Goal: Information Seeking & Learning: Learn about a topic

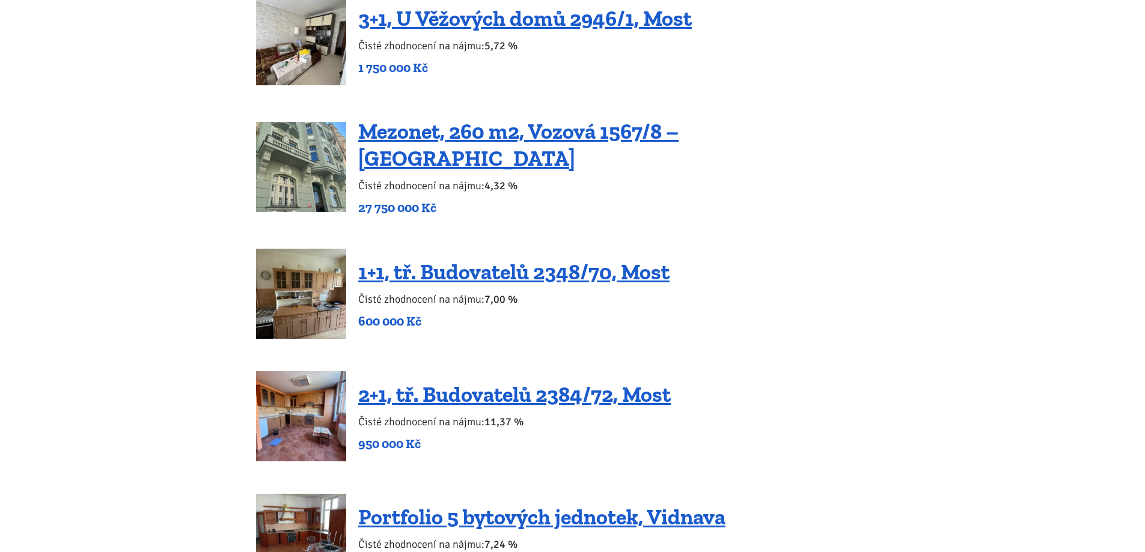
scroll to position [2164, 0]
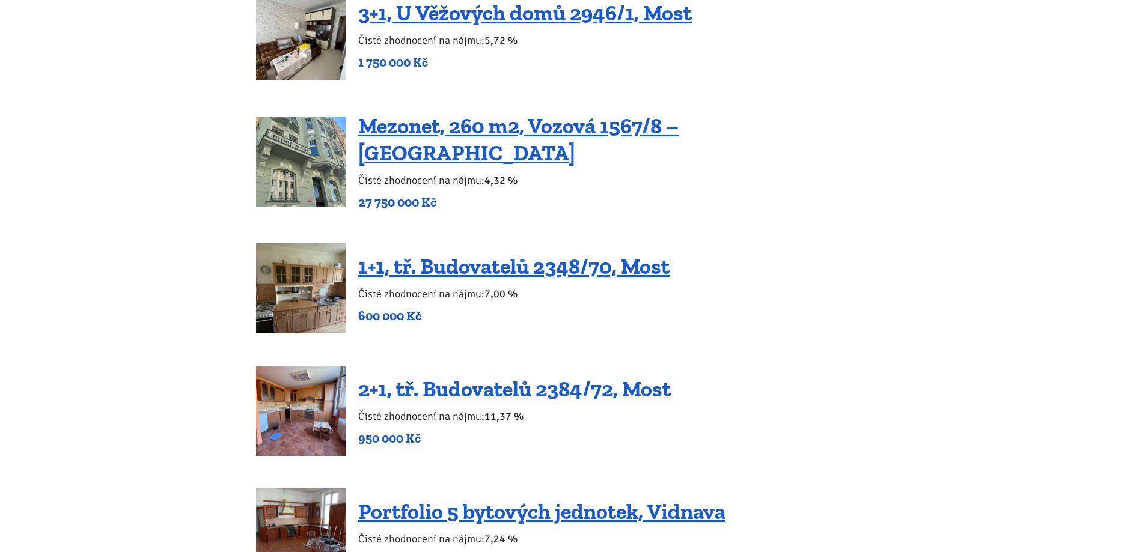
drag, startPoint x: 468, startPoint y: 373, endPoint x: 517, endPoint y: 377, distance: 49.5
click at [517, 377] on link "2+1, tř. Budovatelů 2384/72, Most" at bounding box center [514, 389] width 313 height 26
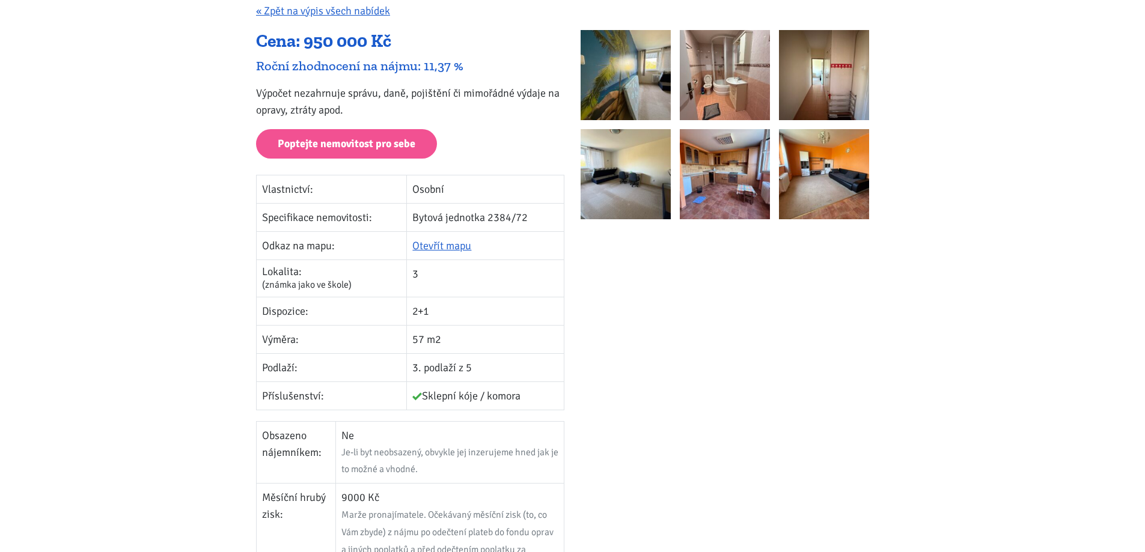
scroll to position [180, 0]
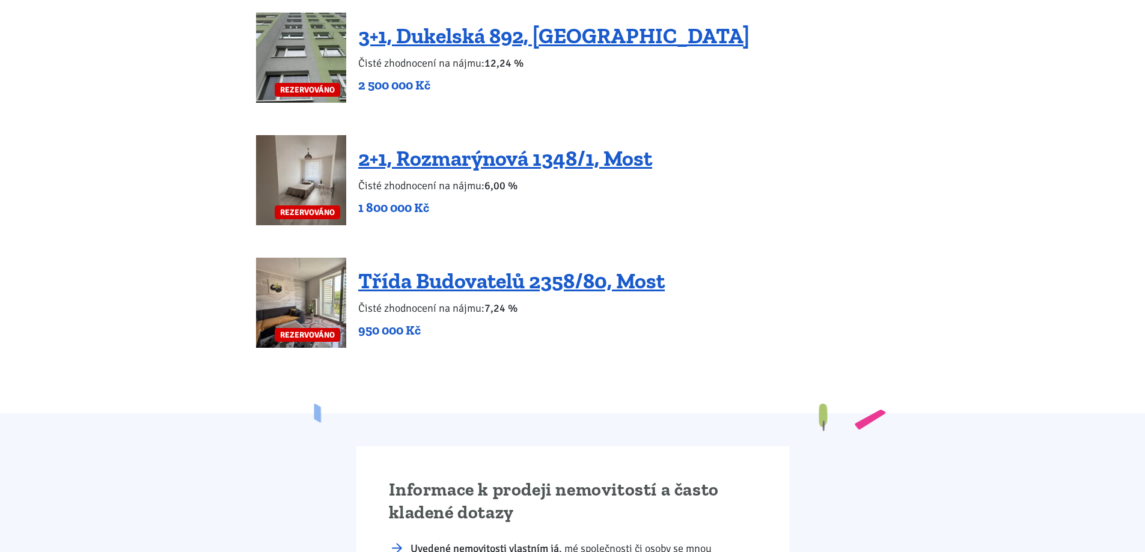
scroll to position [2164, 0]
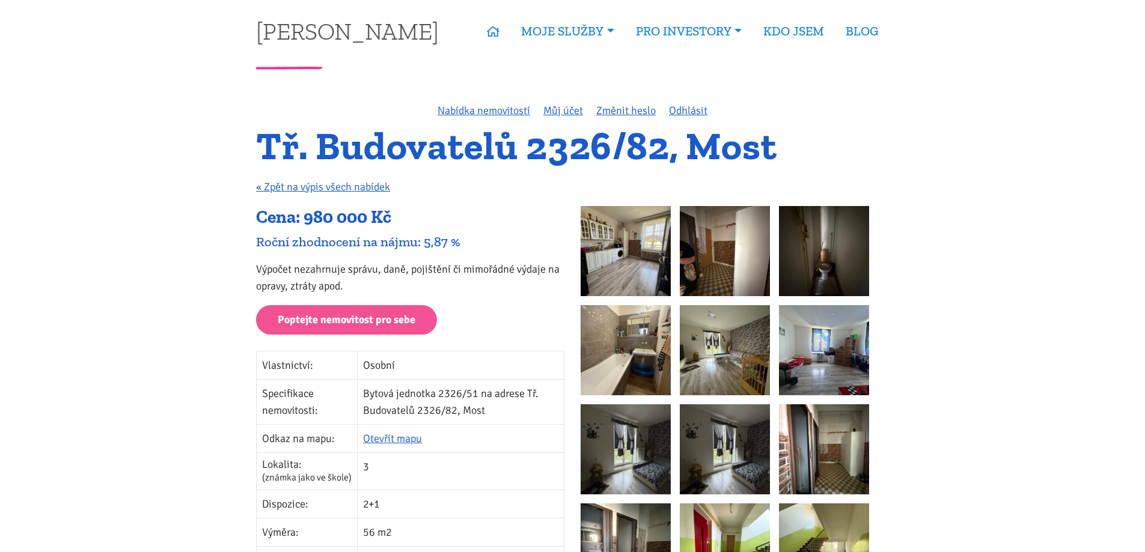
scroll to position [180, 0]
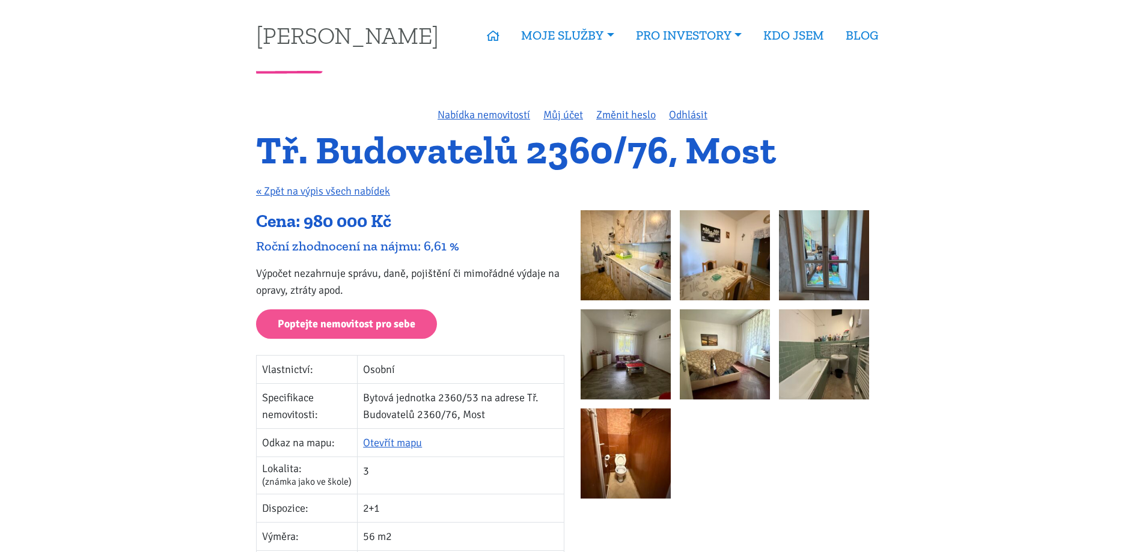
scroll to position [180, 0]
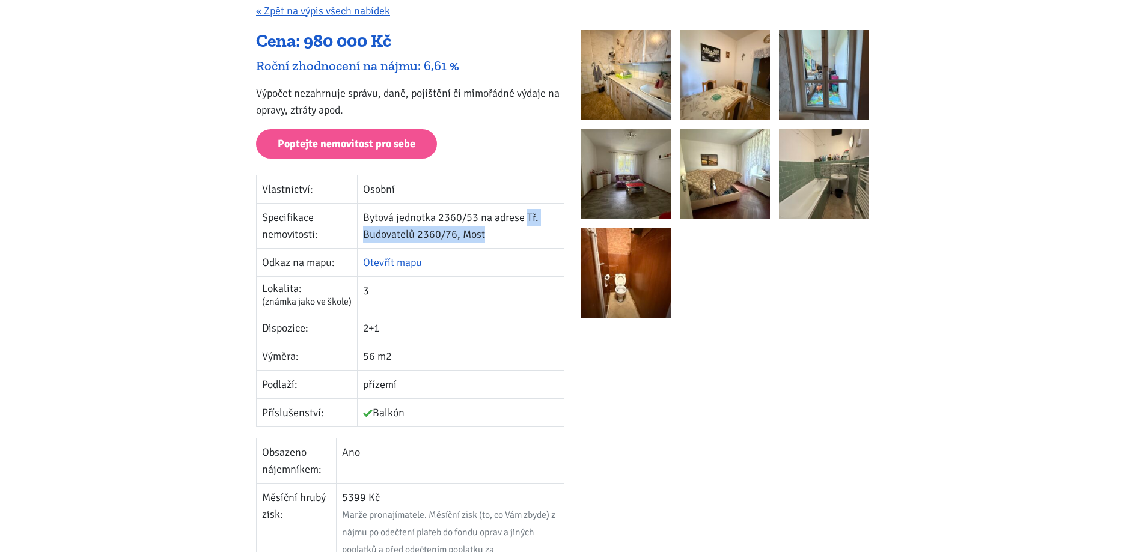
drag, startPoint x: 488, startPoint y: 236, endPoint x: 528, endPoint y: 210, distance: 47.7
click at [528, 210] on td "Bytová jednotka 2360/53 na adrese Tř. Budovatelů 2360/76, Most" at bounding box center [461, 225] width 207 height 45
copy td "Tř. Budovatelů 2360/76, Most"
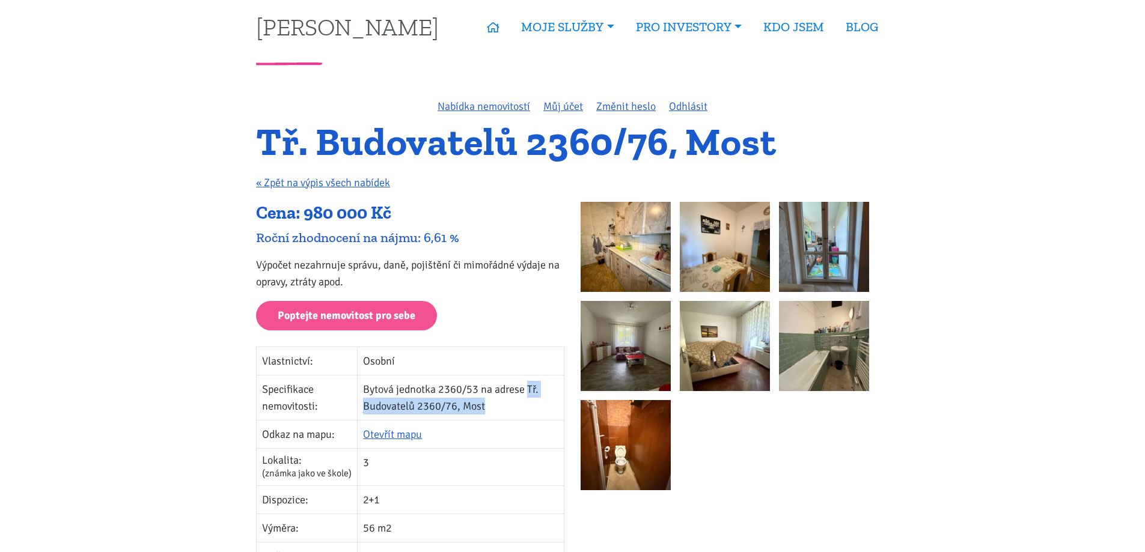
scroll to position [0, 0]
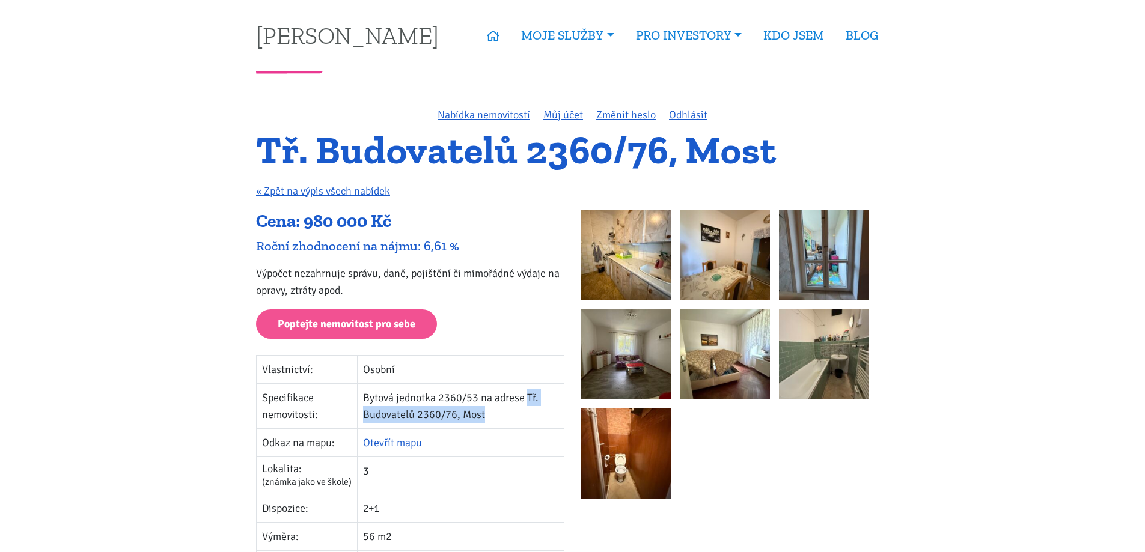
click at [629, 247] on img at bounding box center [626, 255] width 90 height 90
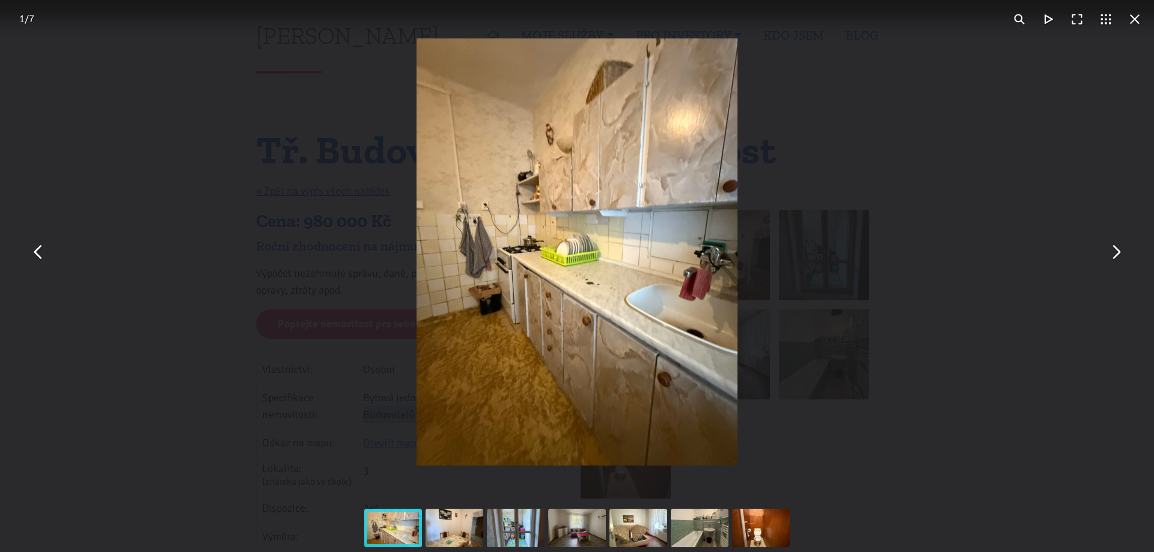
click at [1129, 255] on button "You can close this modal content with the ESC key" at bounding box center [1115, 252] width 29 height 29
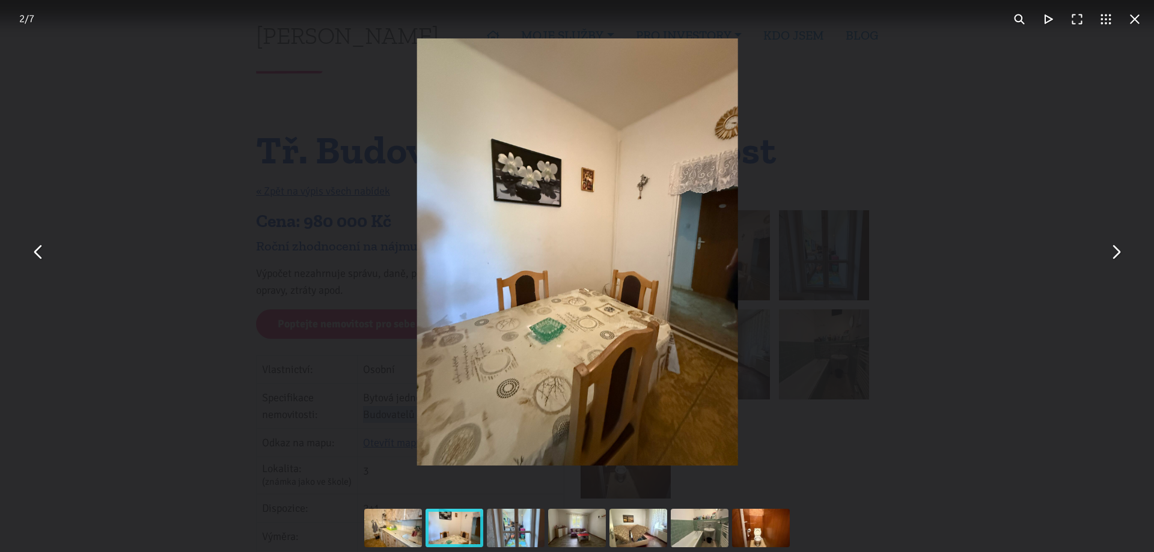
click at [1118, 254] on button "You can close this modal content with the ESC key" at bounding box center [1115, 252] width 29 height 29
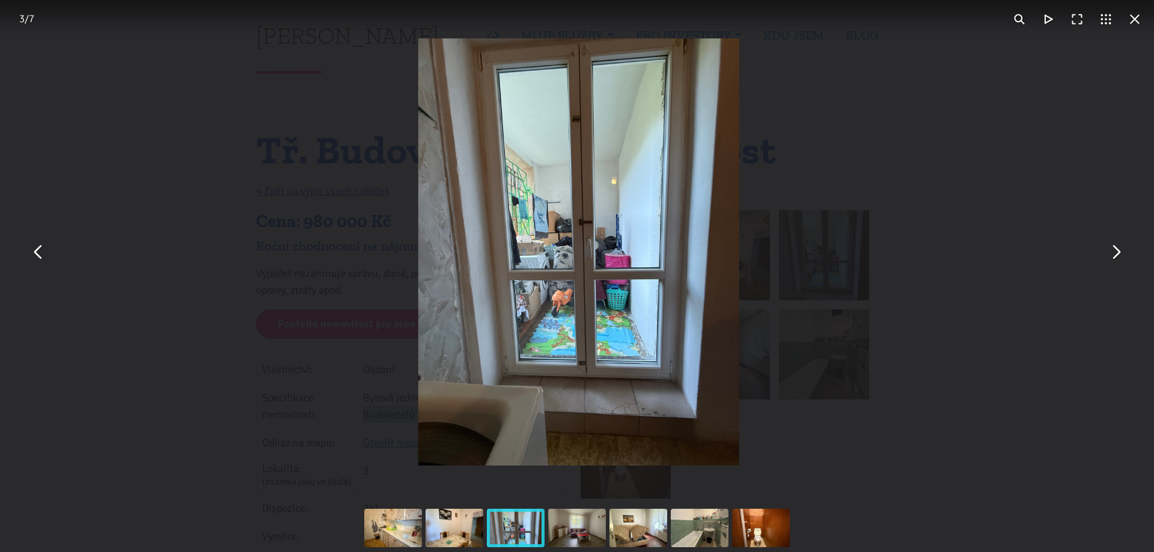
click at [1117, 254] on button "You can close this modal content with the ESC key" at bounding box center [1115, 252] width 29 height 29
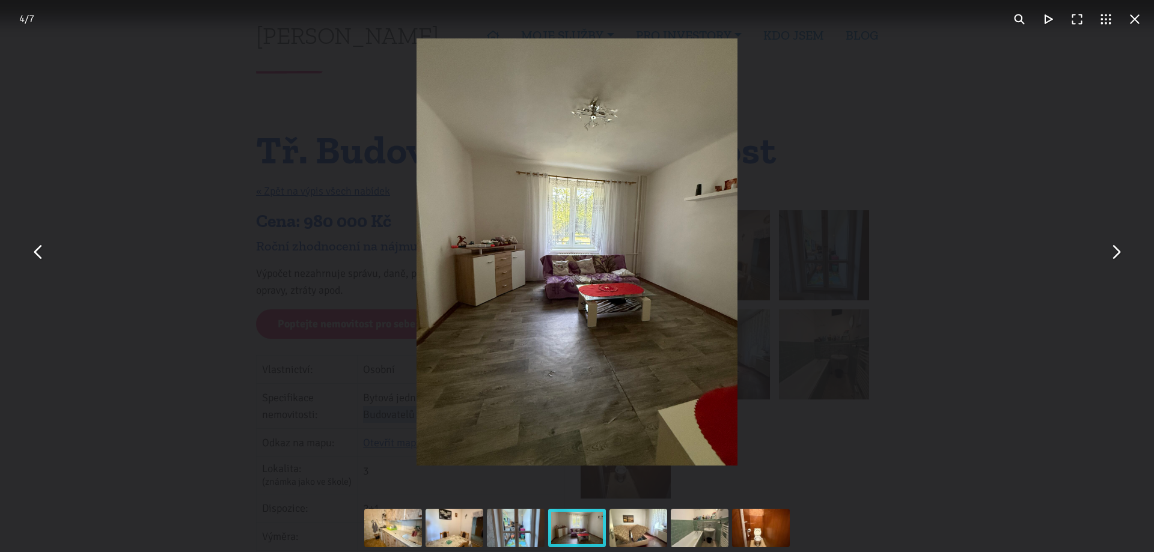
click at [1117, 253] on button "You can close this modal content with the ESC key" at bounding box center [1115, 252] width 29 height 29
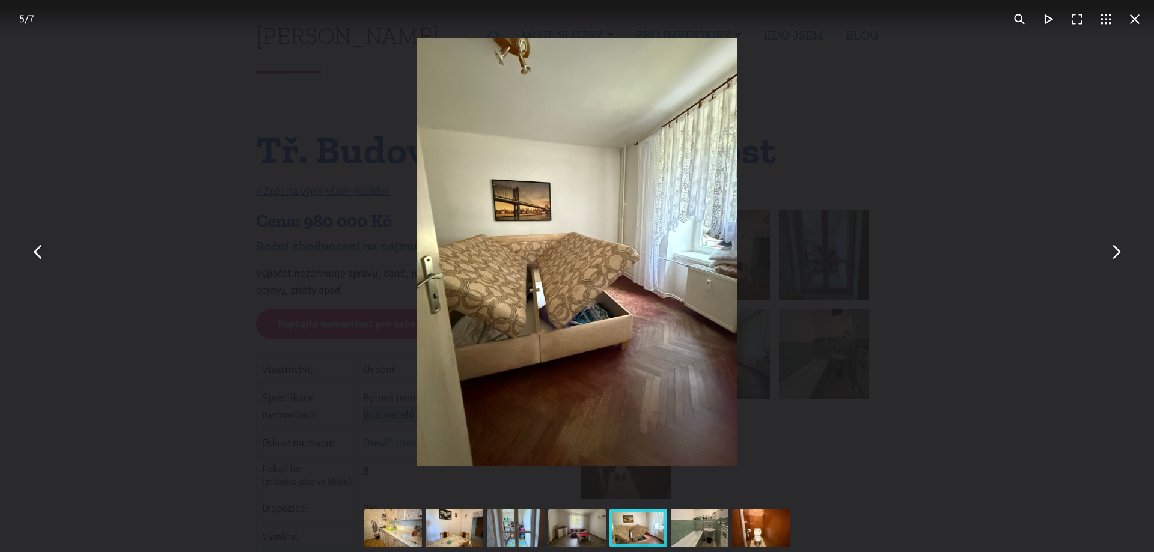
click at [1117, 253] on button "You can close this modal content with the ESC key" at bounding box center [1115, 252] width 29 height 29
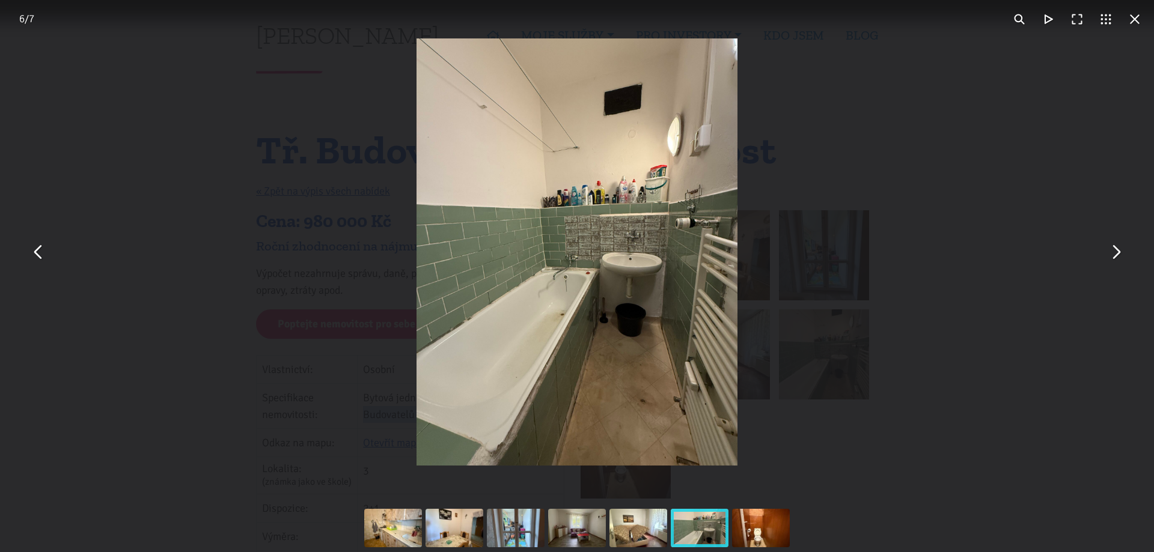
click at [1117, 253] on button "You can close this modal content with the ESC key" at bounding box center [1115, 252] width 29 height 29
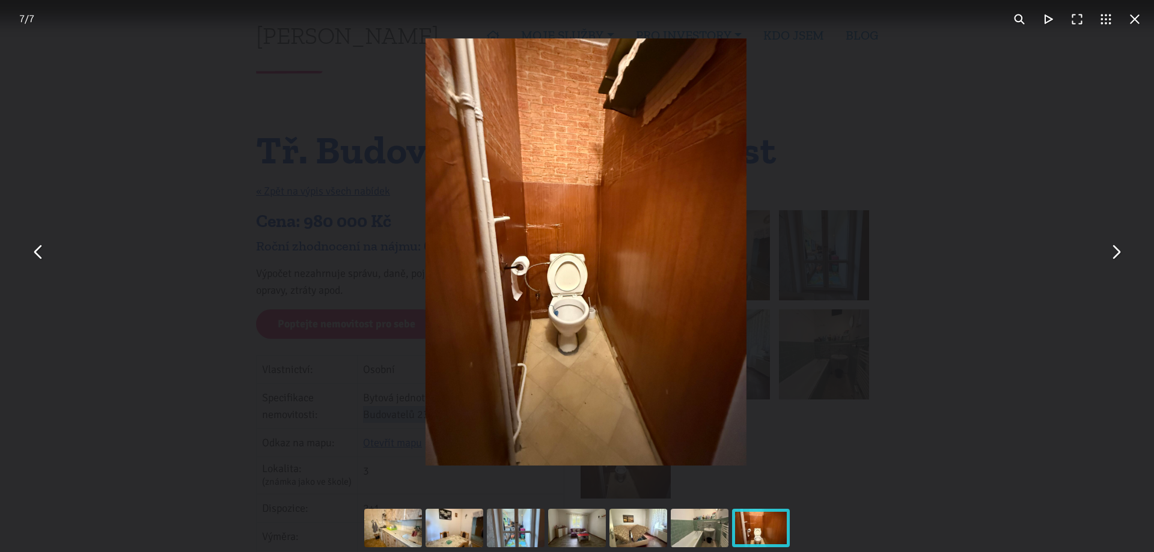
click at [1117, 253] on button "You can close this modal content with the ESC key" at bounding box center [1115, 252] width 29 height 29
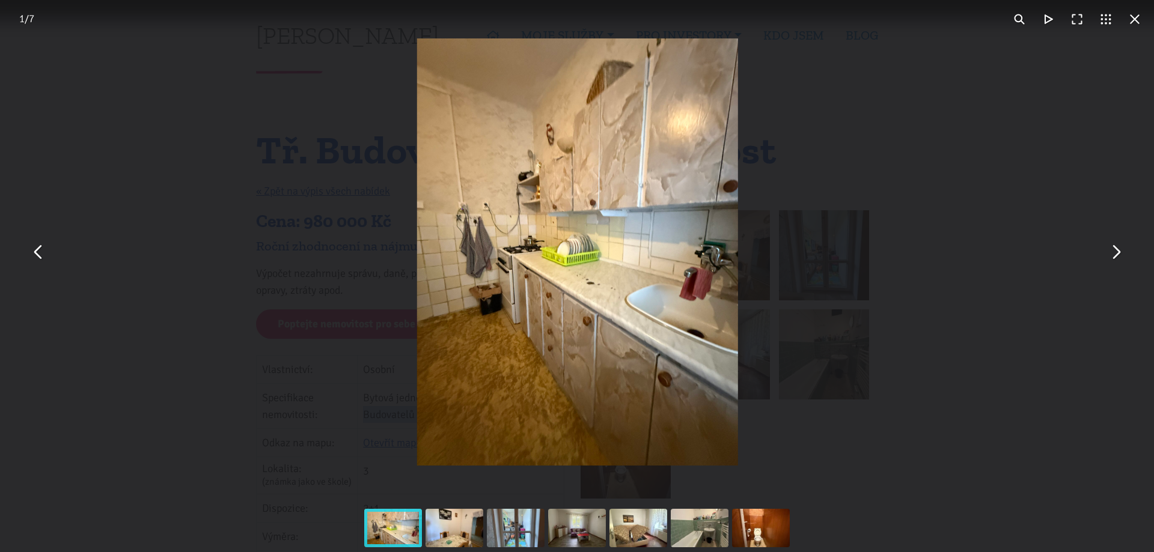
click at [1117, 253] on button "You can close this modal content with the ESC key" at bounding box center [1115, 252] width 29 height 29
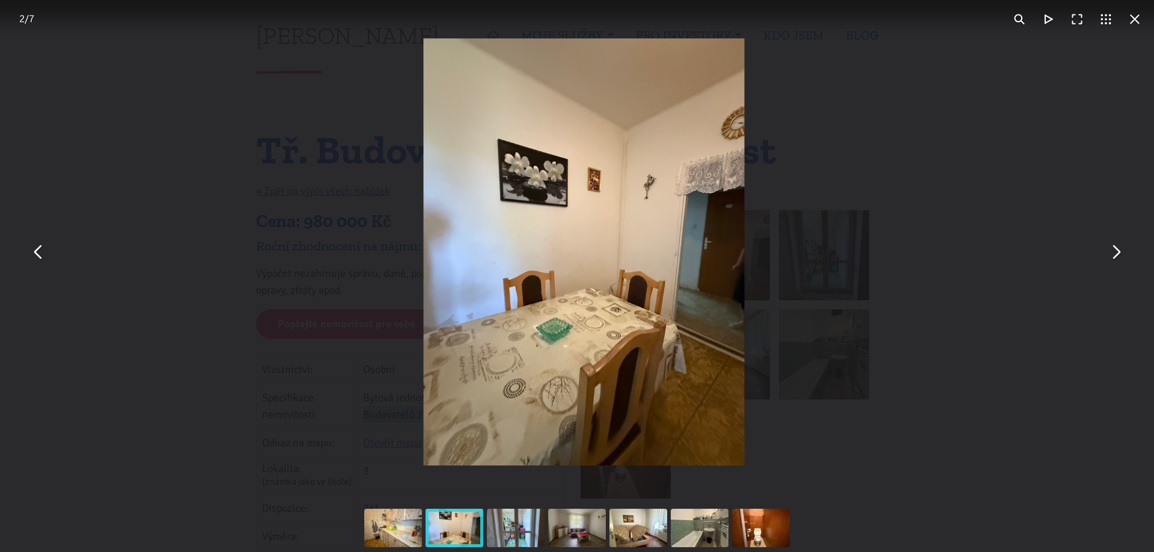
click at [1068, 208] on div "You can close this modal content with the ESC key" at bounding box center [584, 252] width 1154 height 504
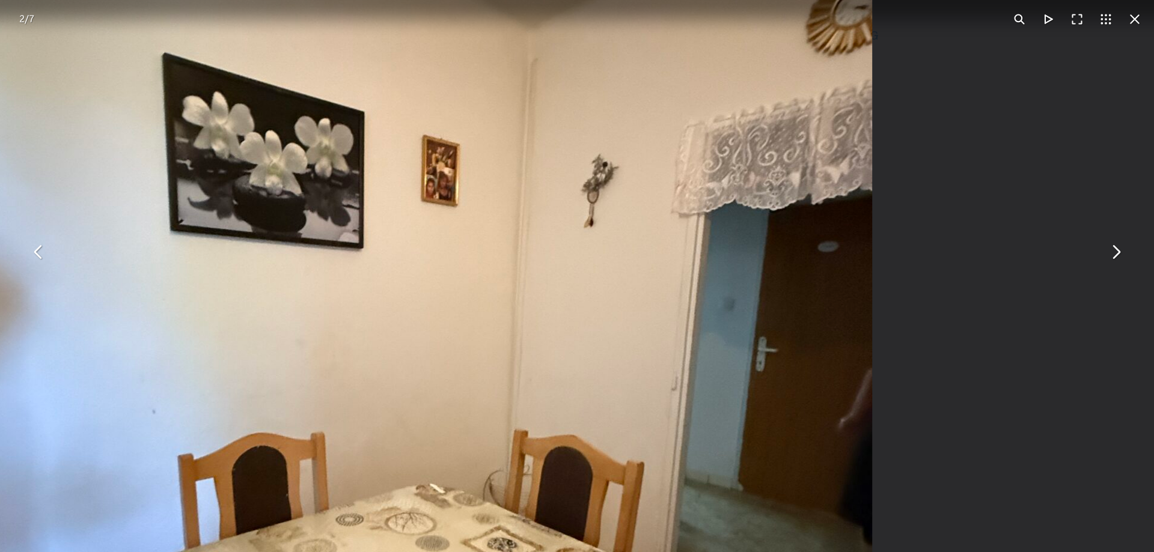
click at [1061, 129] on div "You can close this modal content with the ESC key" at bounding box center [577, 252] width 1154 height 504
click at [1134, 19] on button "You can close this modal content with the ESC key" at bounding box center [1134, 19] width 29 height 29
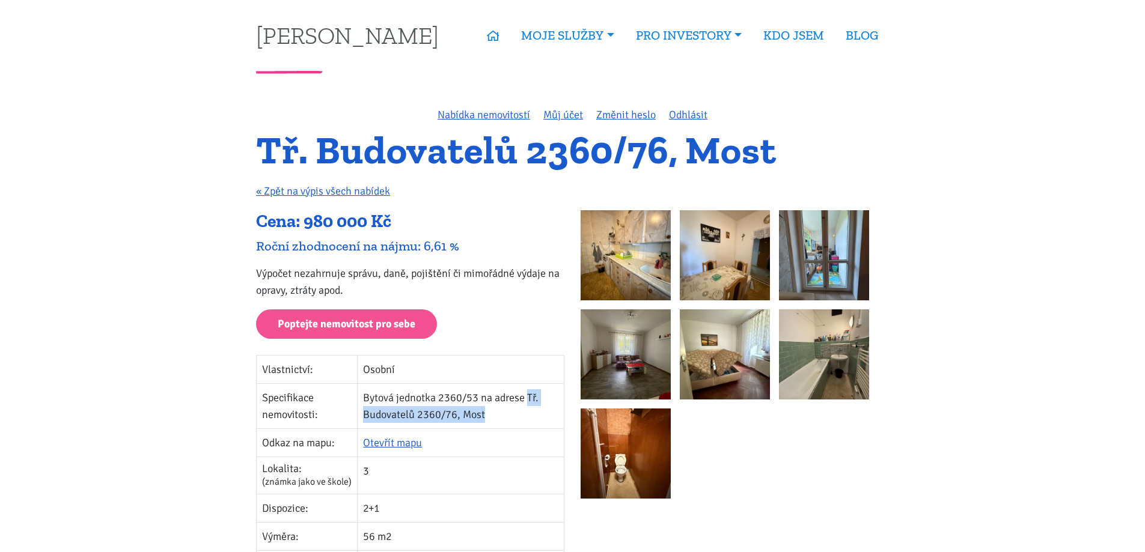
scroll to position [180, 0]
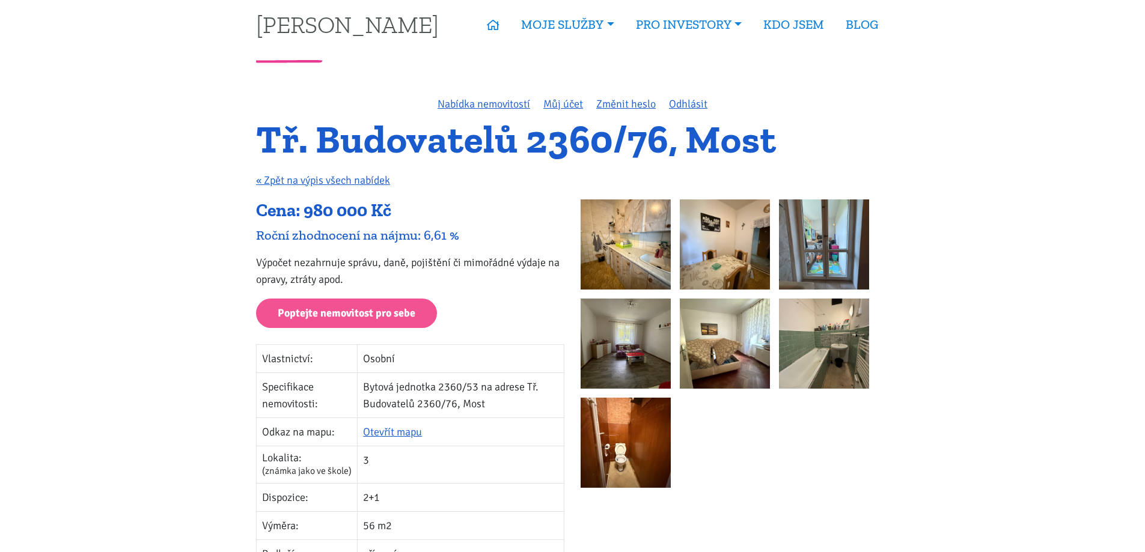
scroll to position [0, 0]
